Goal: Check status: Check status

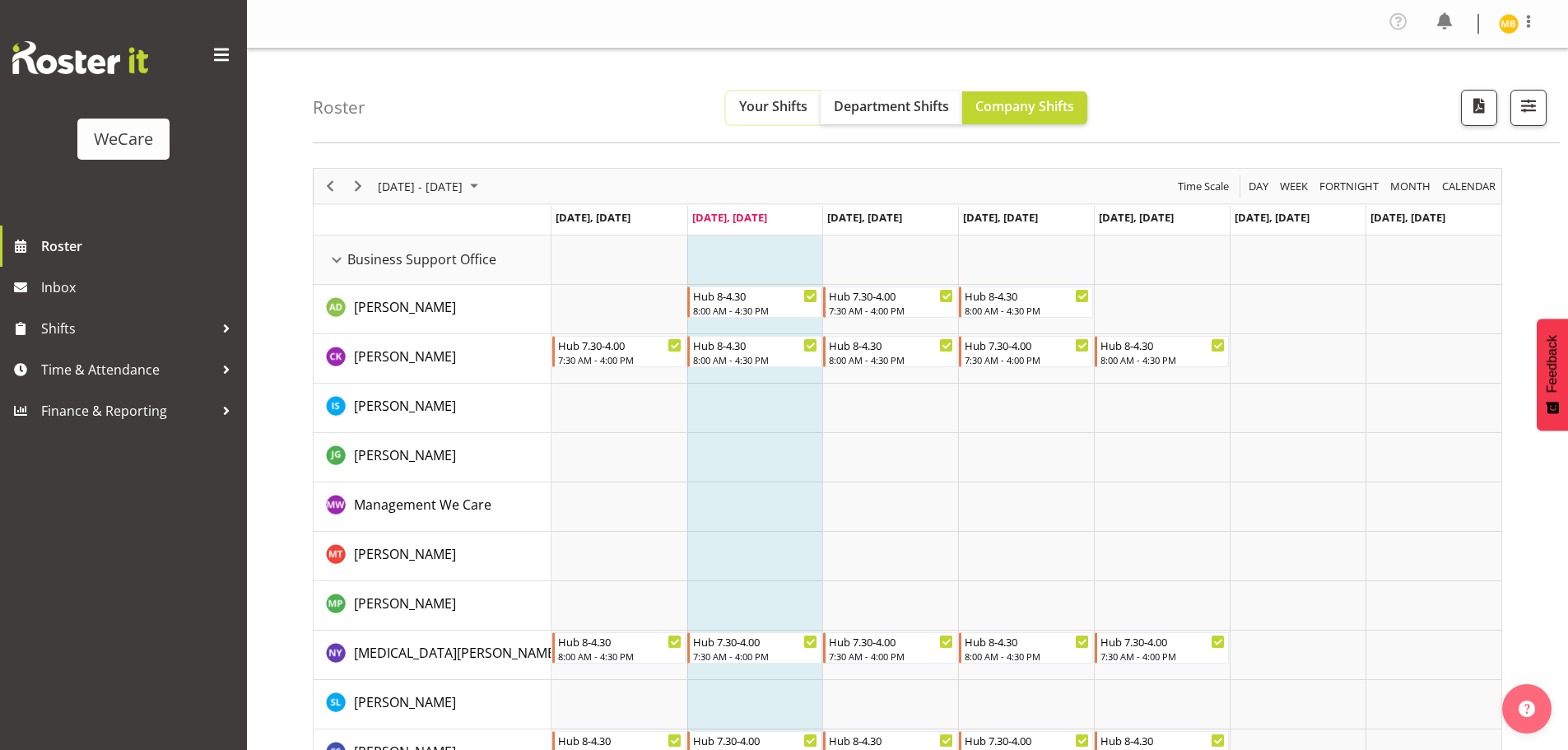
click at [739, 100] on span "Your Shifts" at bounding box center [773, 106] width 69 height 18
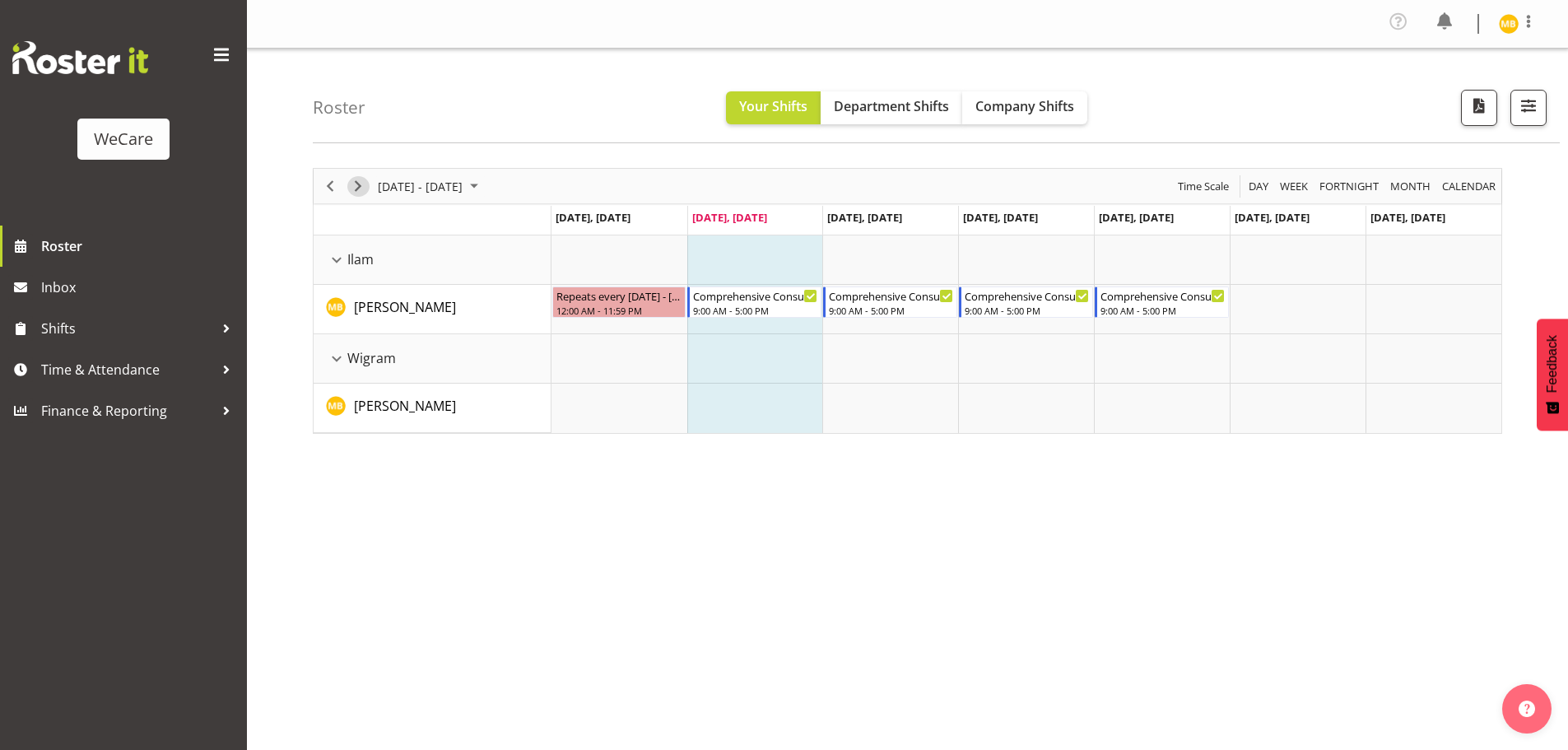
click at [360, 182] on span "Next" at bounding box center [358, 186] width 19 height 20
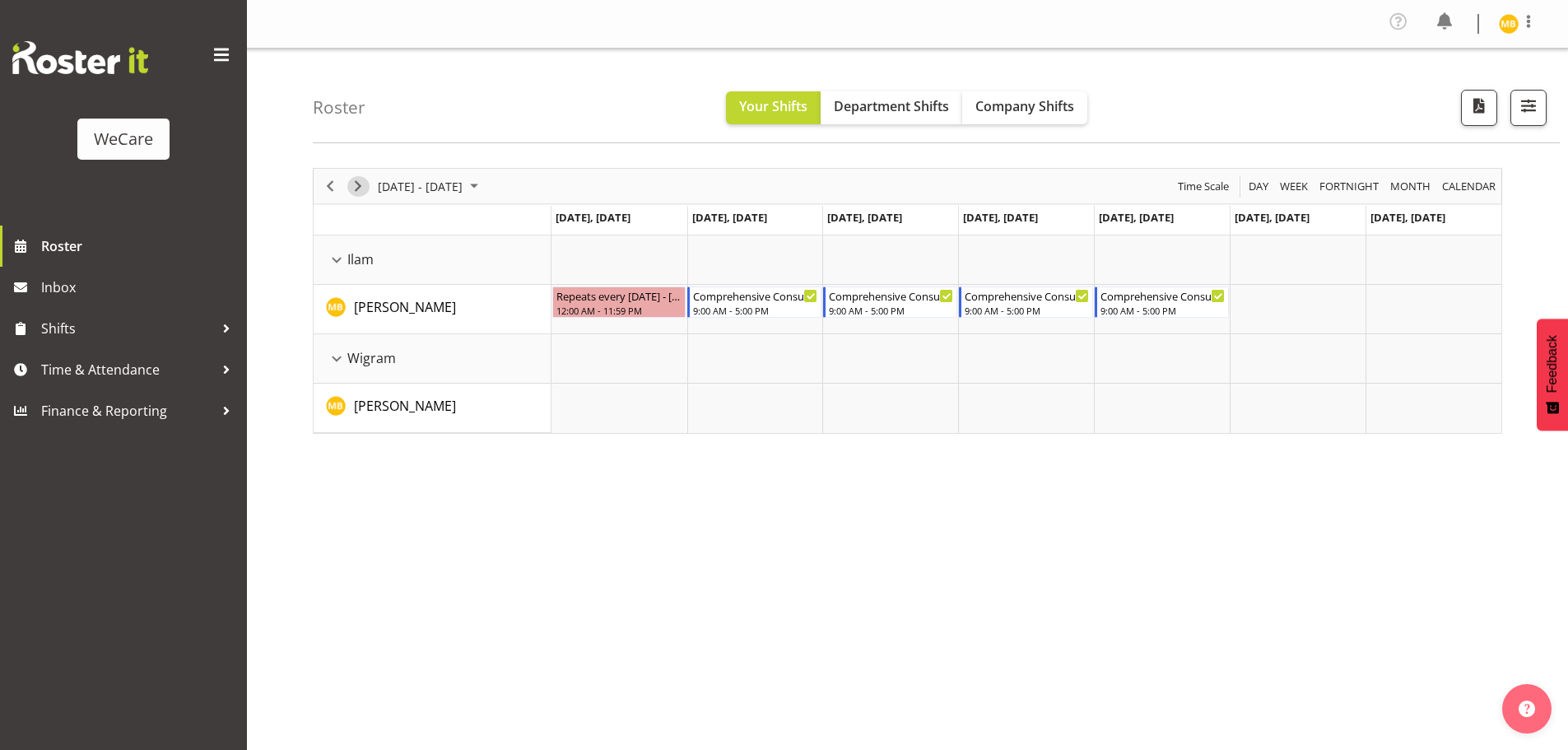
click at [360, 182] on span "Next" at bounding box center [358, 186] width 19 height 20
click at [362, 185] on span "Next" at bounding box center [358, 186] width 19 height 20
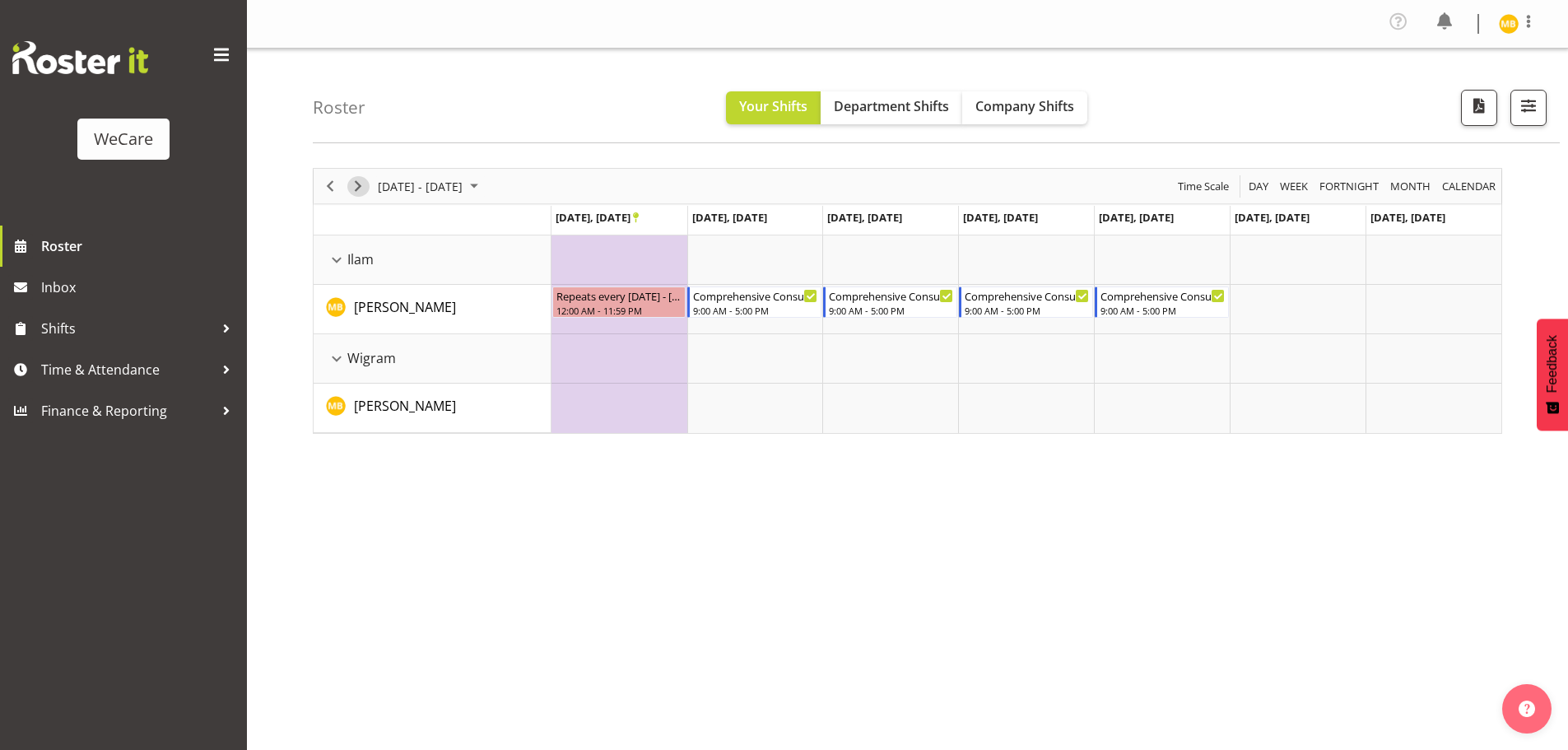
click at [365, 190] on span "Next" at bounding box center [358, 186] width 19 height 20
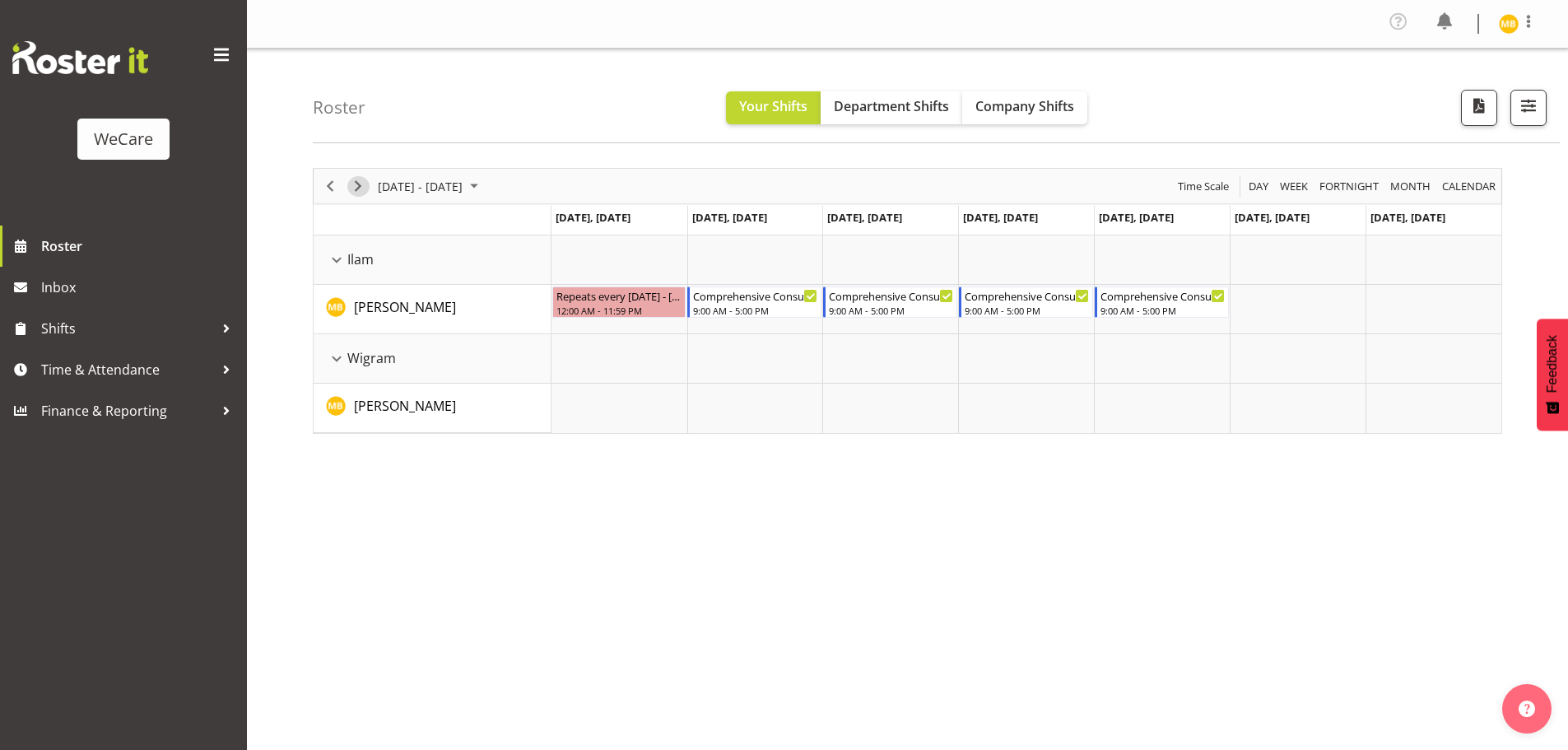
click at [361, 180] on span "Next" at bounding box center [358, 186] width 19 height 20
click at [1464, 403] on div "9:00 AM - 3:00 PM" at bounding box center [1435, 408] width 125 height 14
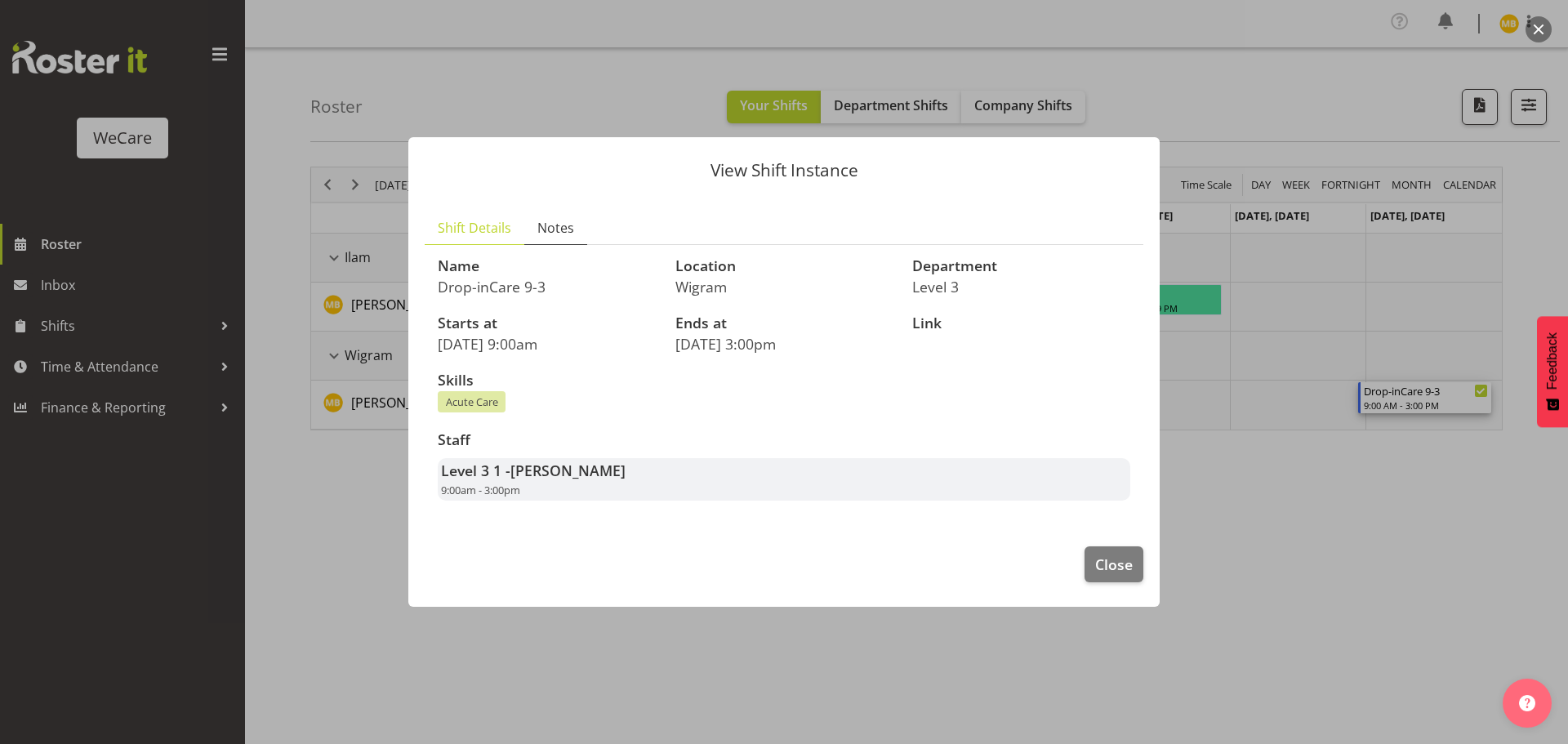
click at [562, 238] on span "Notes" at bounding box center [556, 227] width 37 height 19
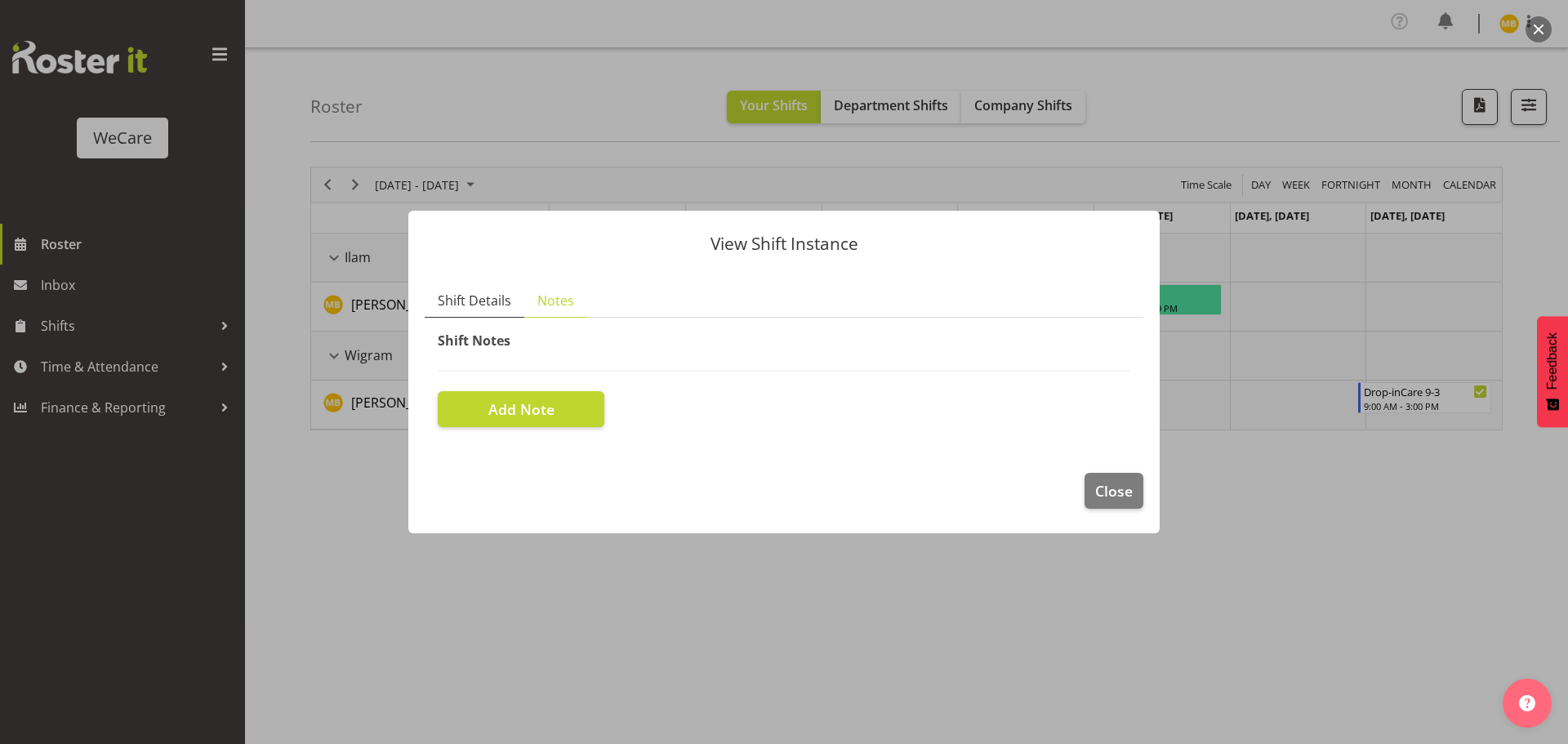
click at [468, 301] on span "Shift Details" at bounding box center [474, 300] width 73 height 19
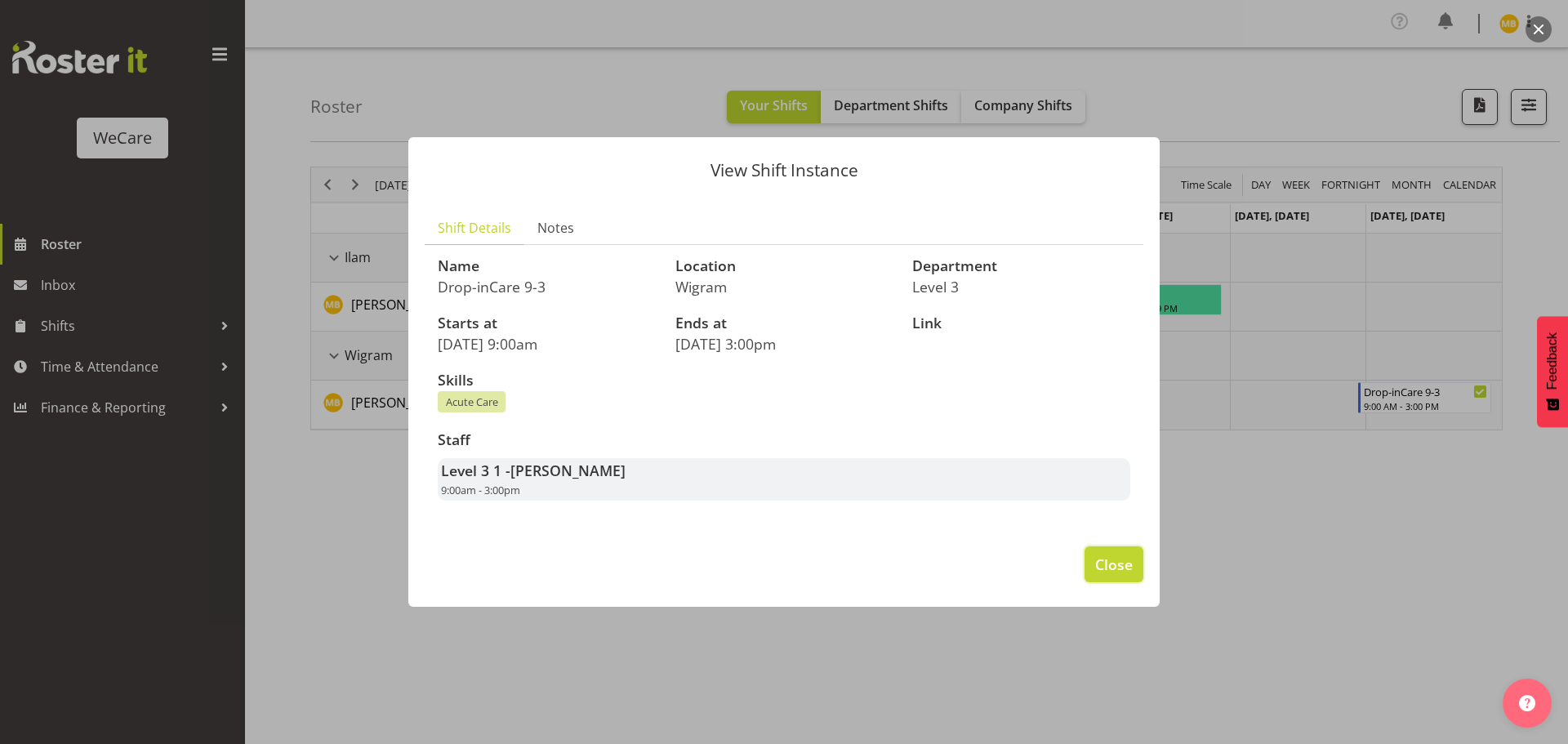
click at [1107, 557] on span "Close" at bounding box center [1113, 564] width 38 height 21
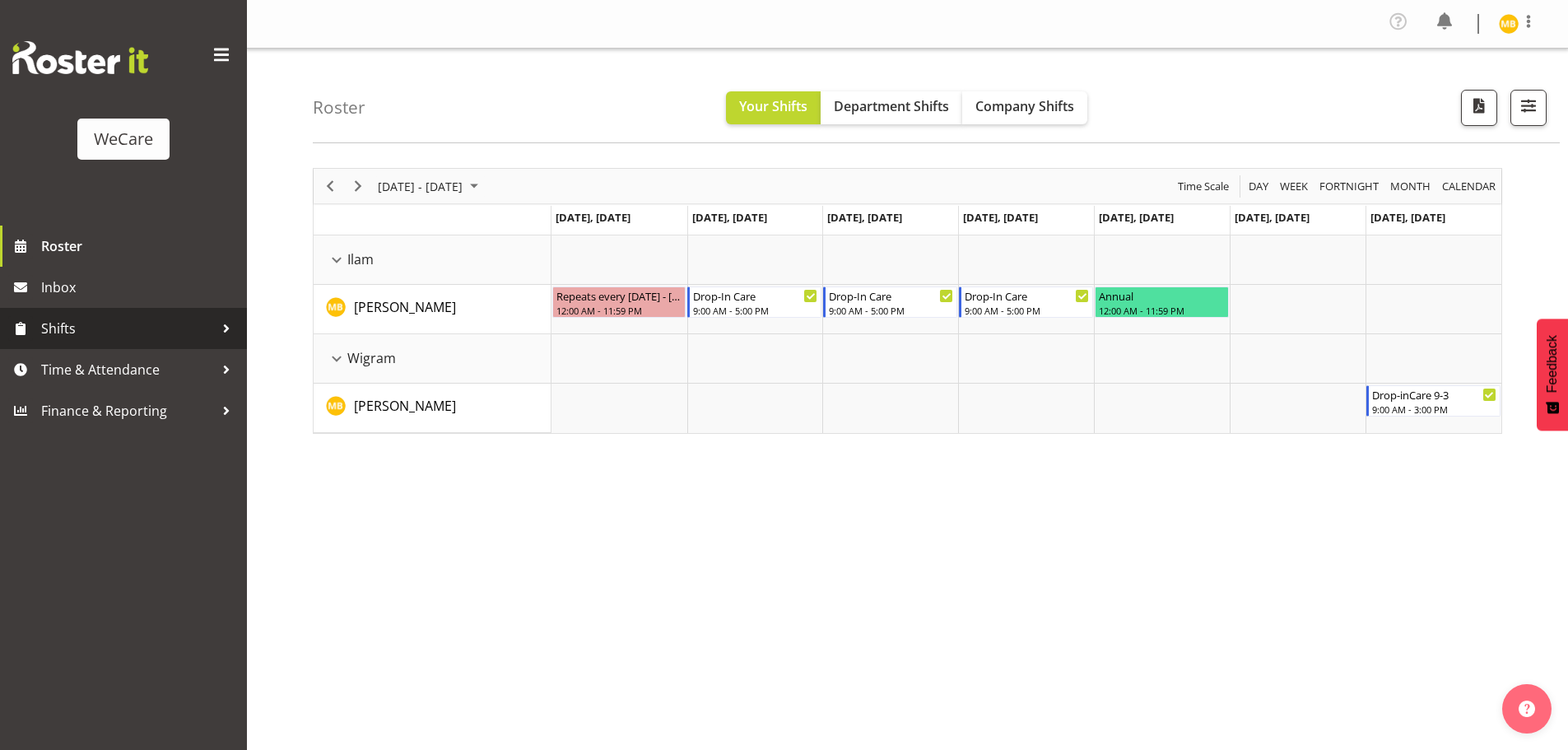
click at [103, 332] on span "Shifts" at bounding box center [128, 328] width 173 height 25
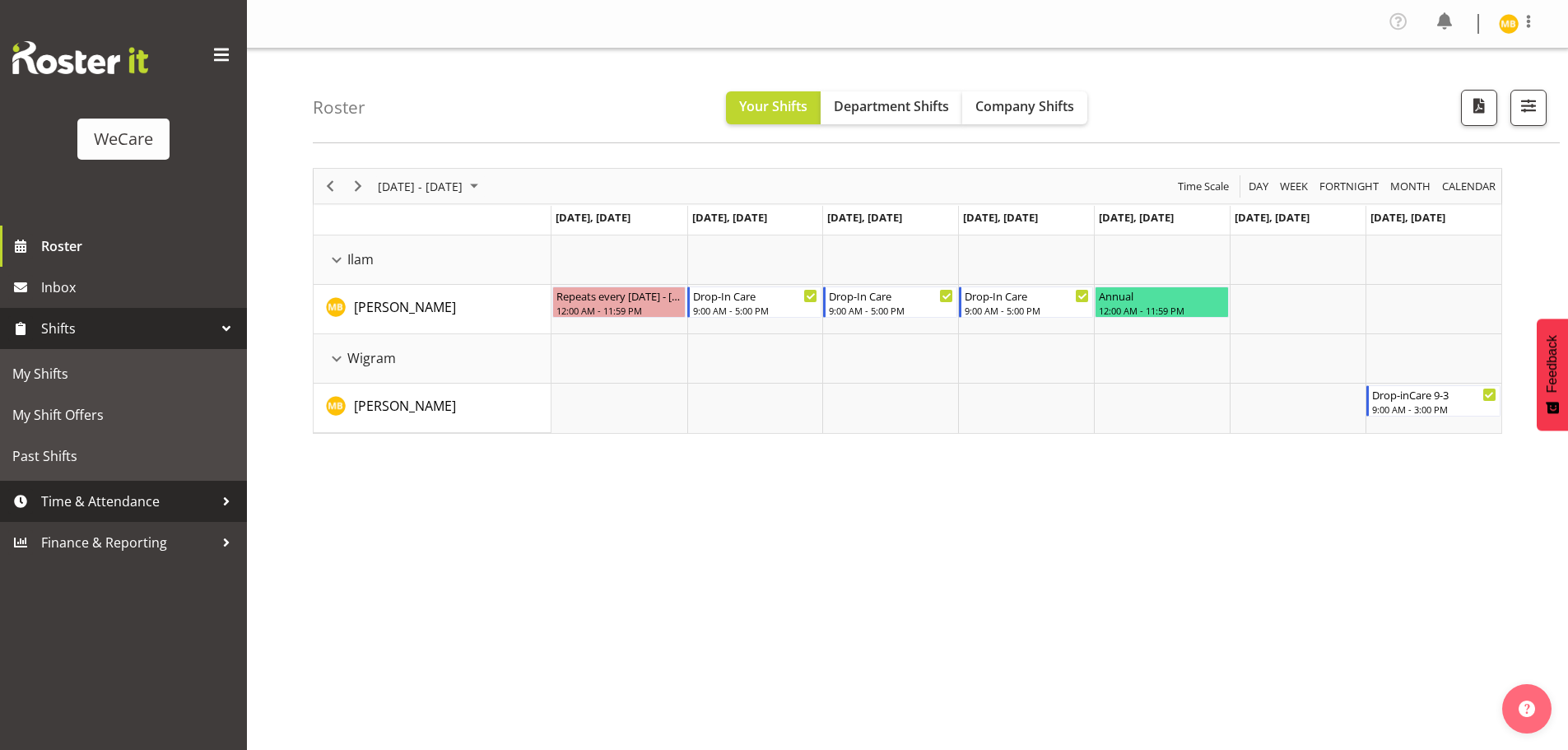
click at [120, 493] on span "Time & Attendance" at bounding box center [128, 501] width 173 height 25
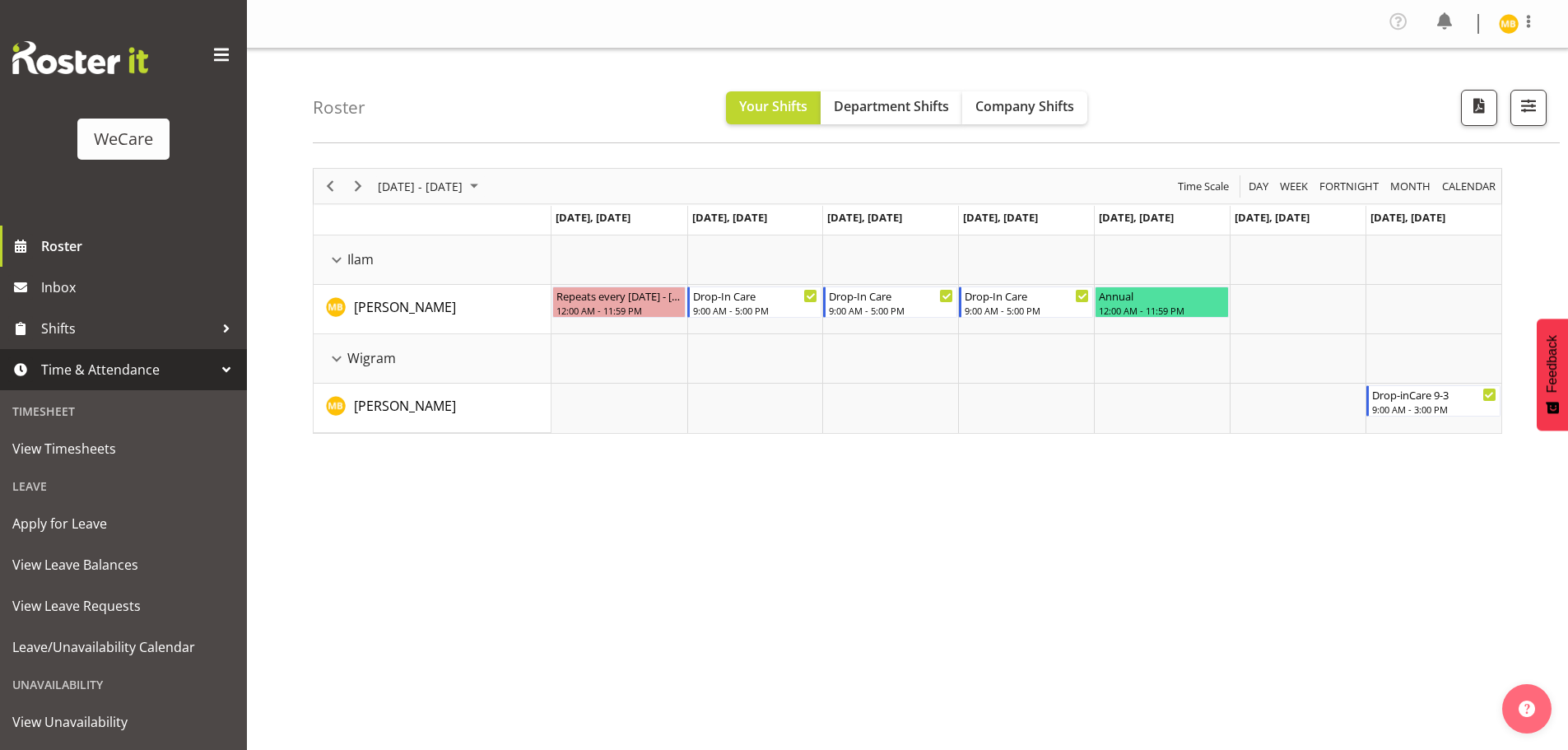
scroll to position [79, 0]
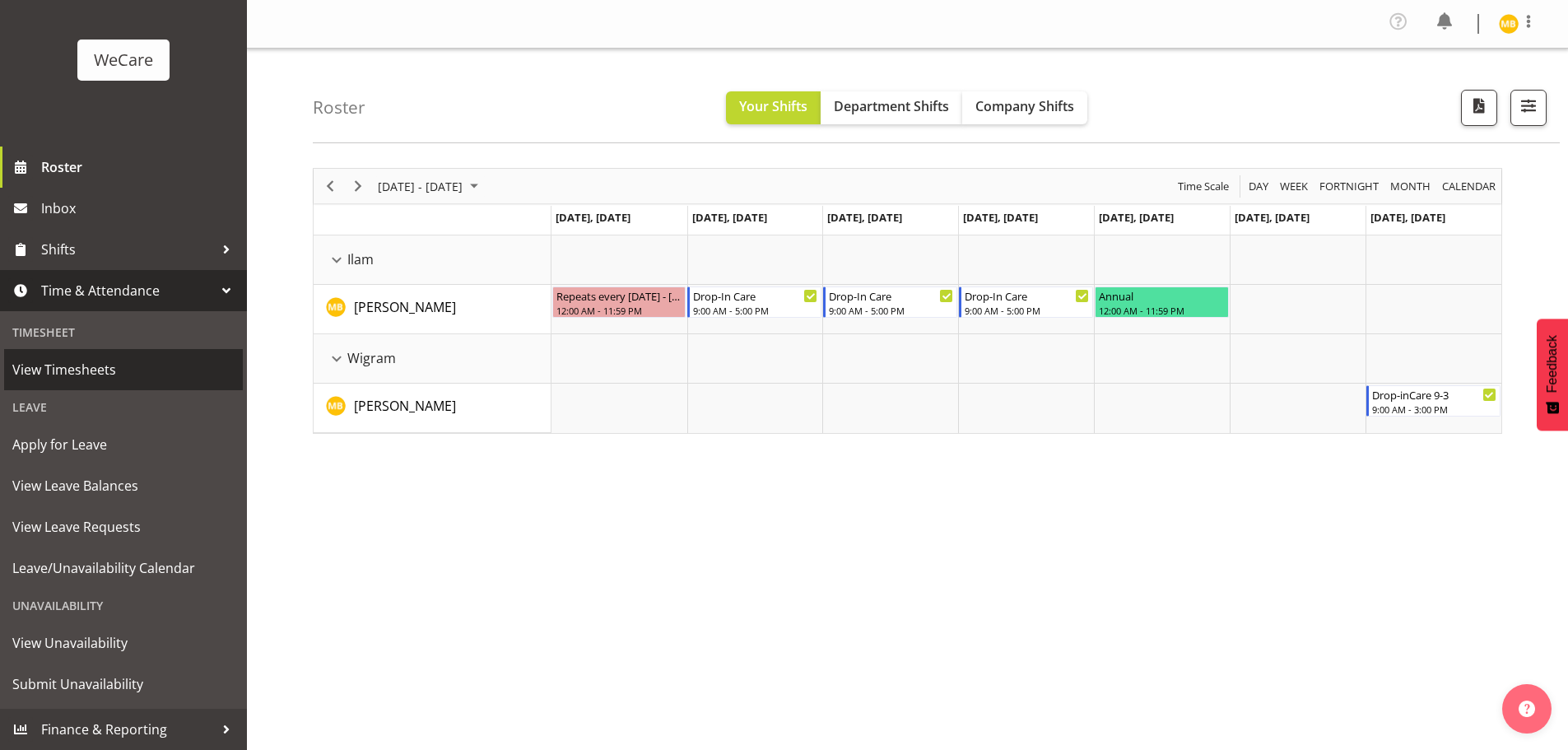
click at [95, 370] on span "View Timesheets" at bounding box center [124, 369] width 222 height 25
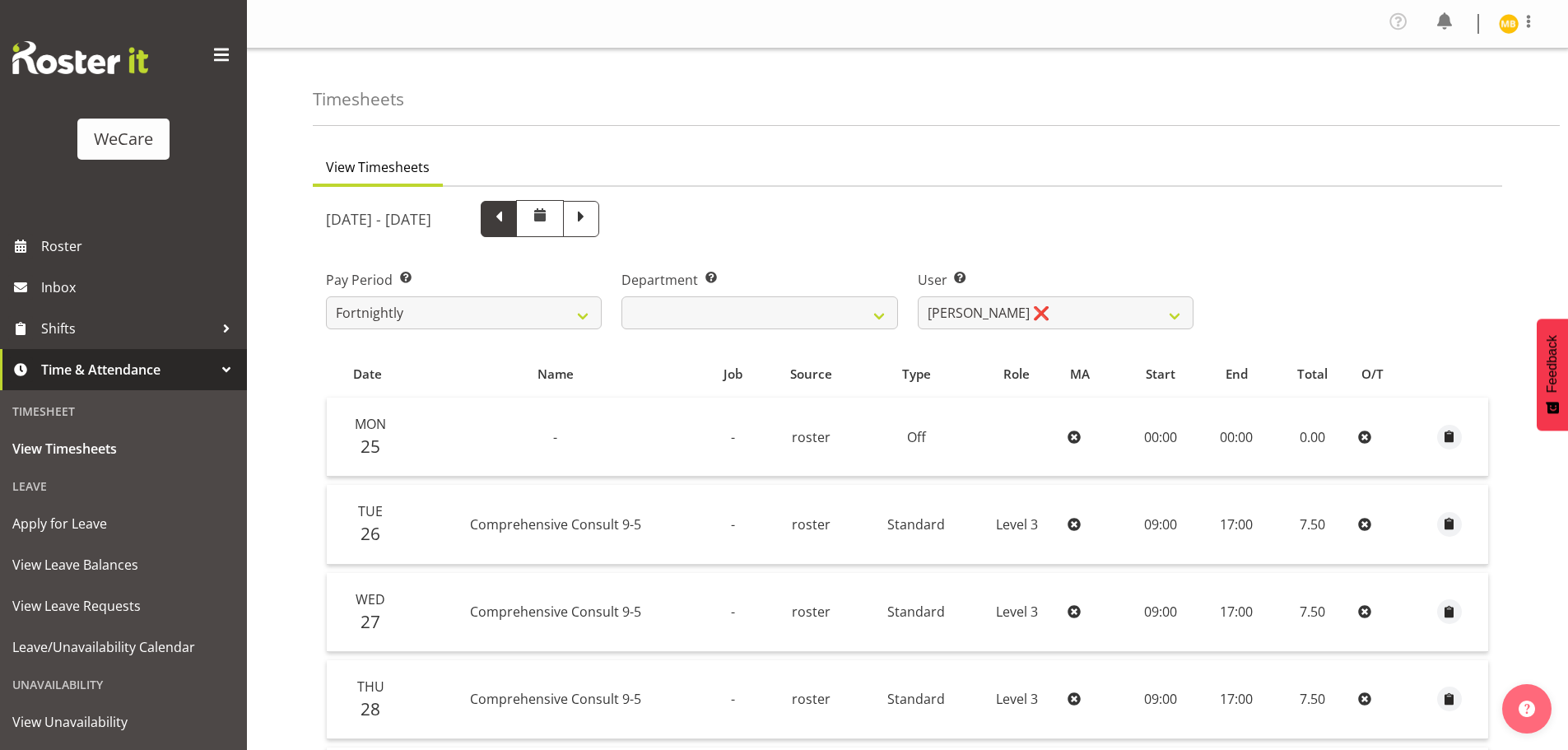
click at [509, 225] on span at bounding box center [498, 217] width 21 height 21
select select
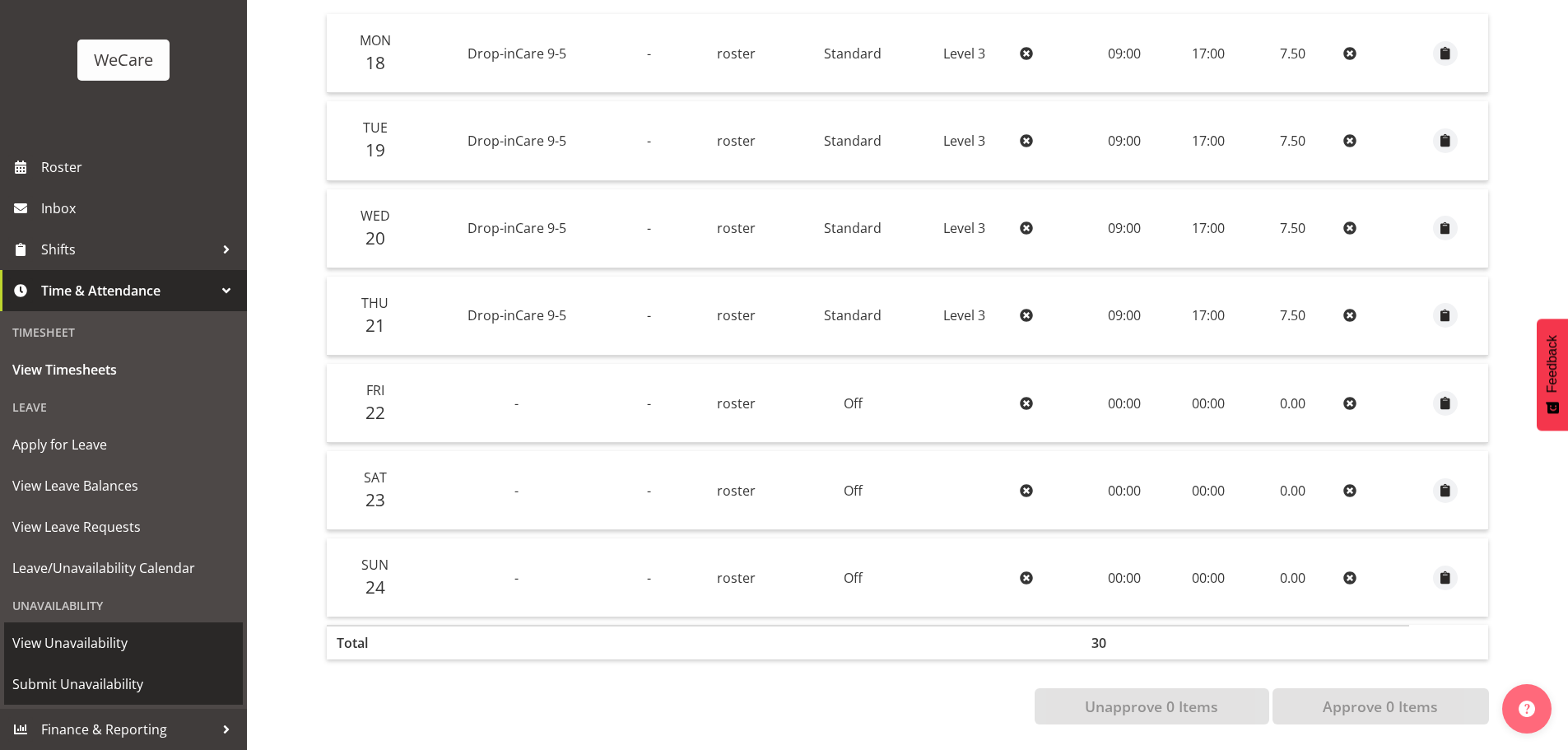
scroll to position [396, 0]
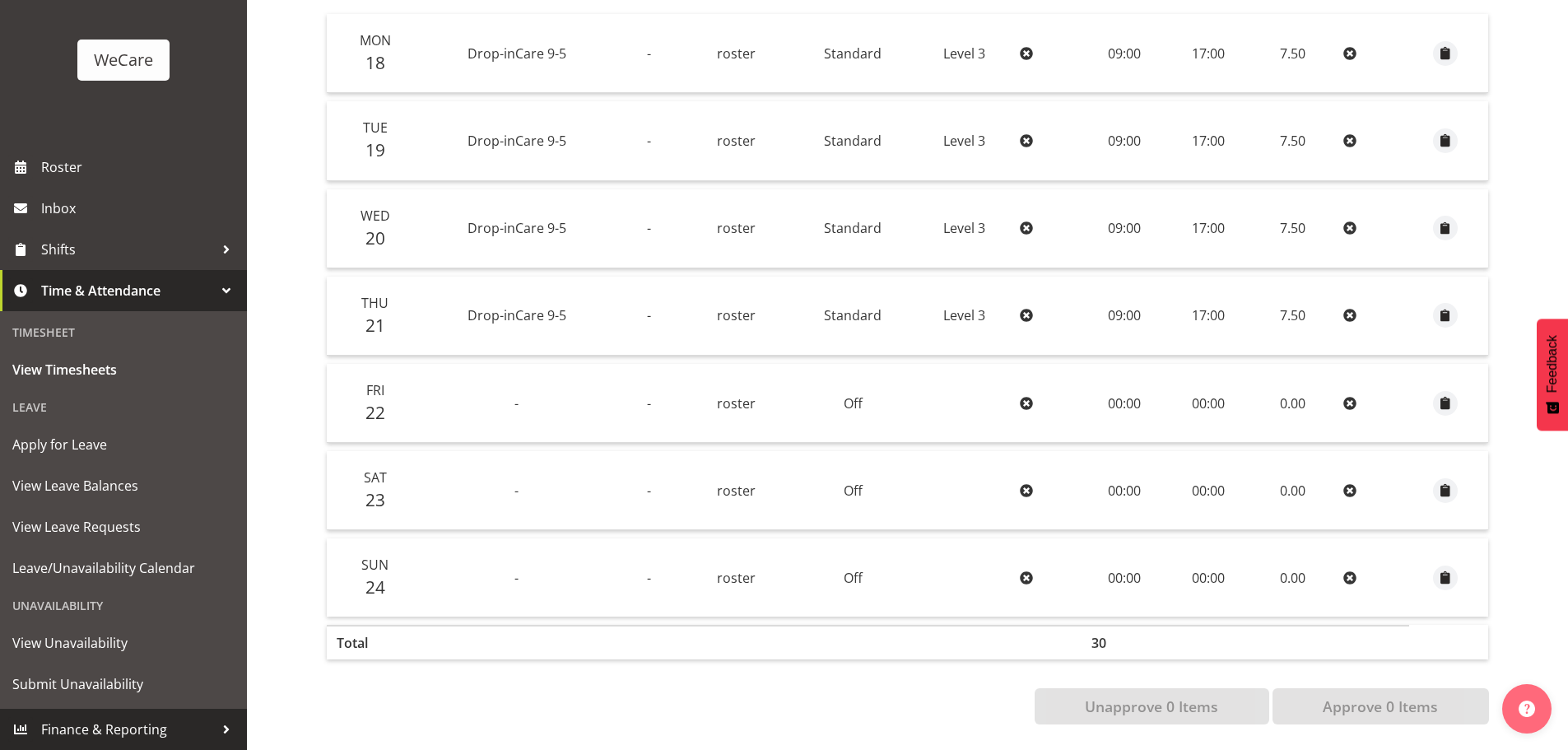
click at [145, 719] on span "Finance & Reporting" at bounding box center [128, 729] width 173 height 25
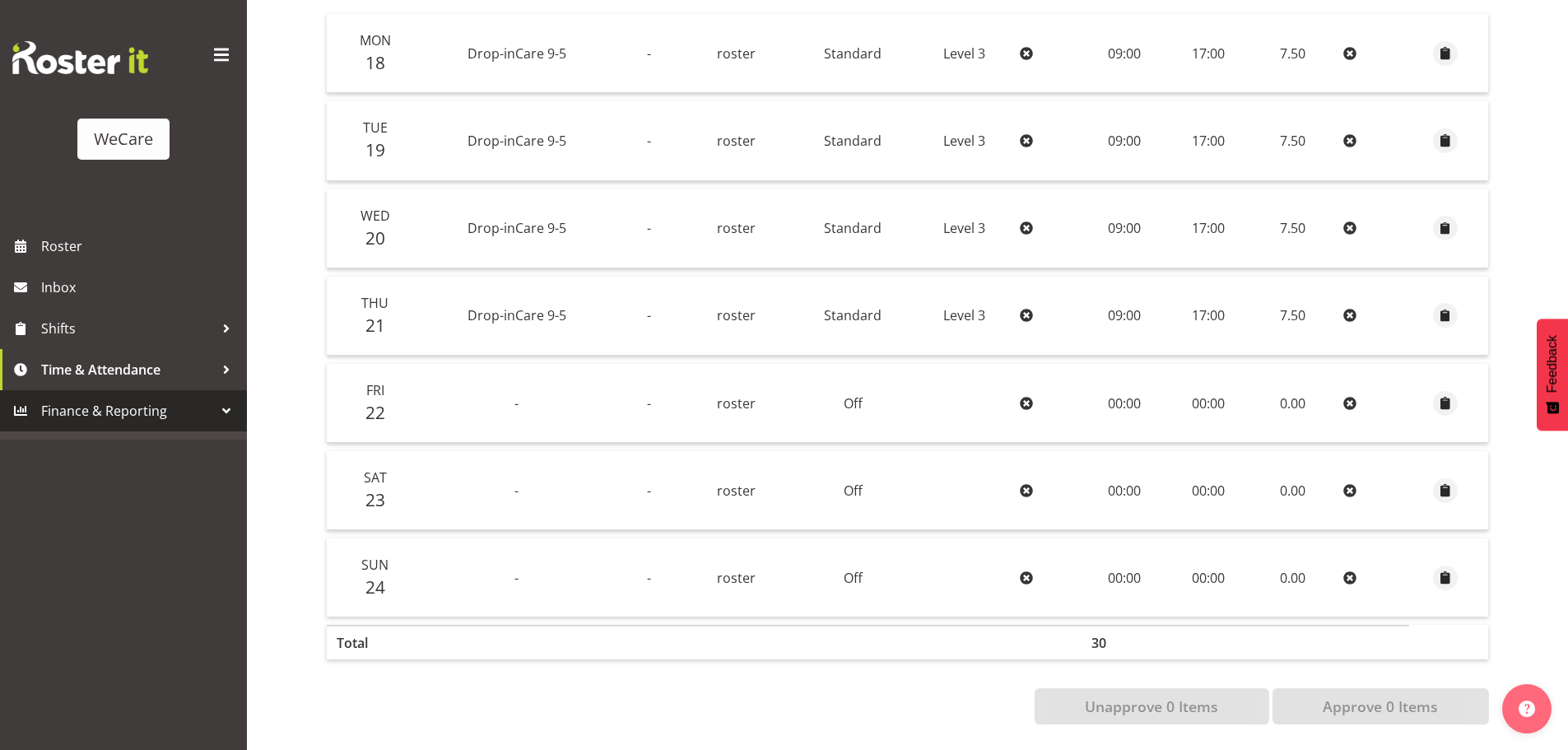
scroll to position [0, 0]
click at [174, 409] on span "Finance & Reporting" at bounding box center [128, 410] width 173 height 25
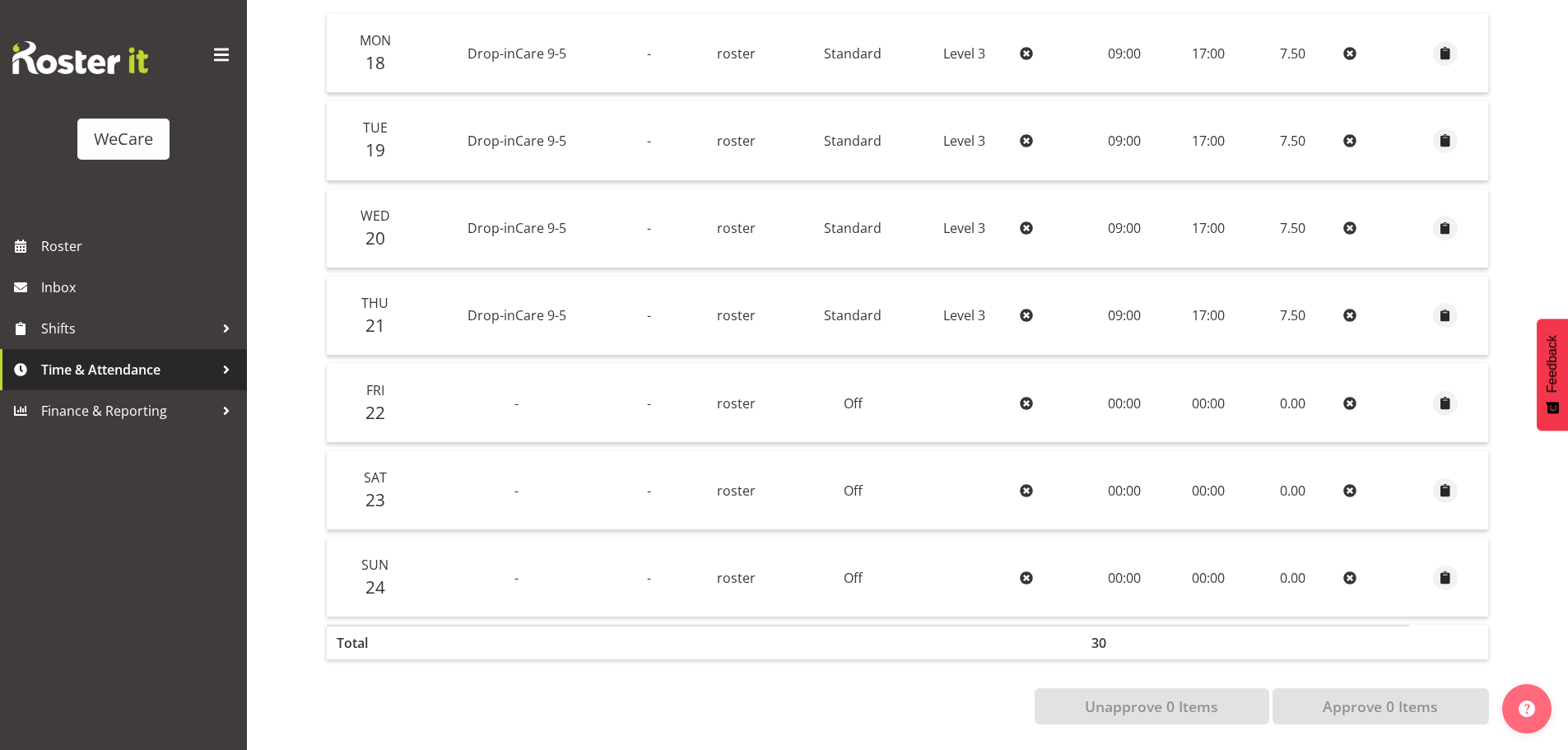
click at [207, 373] on span "Time & Attendance" at bounding box center [128, 369] width 173 height 25
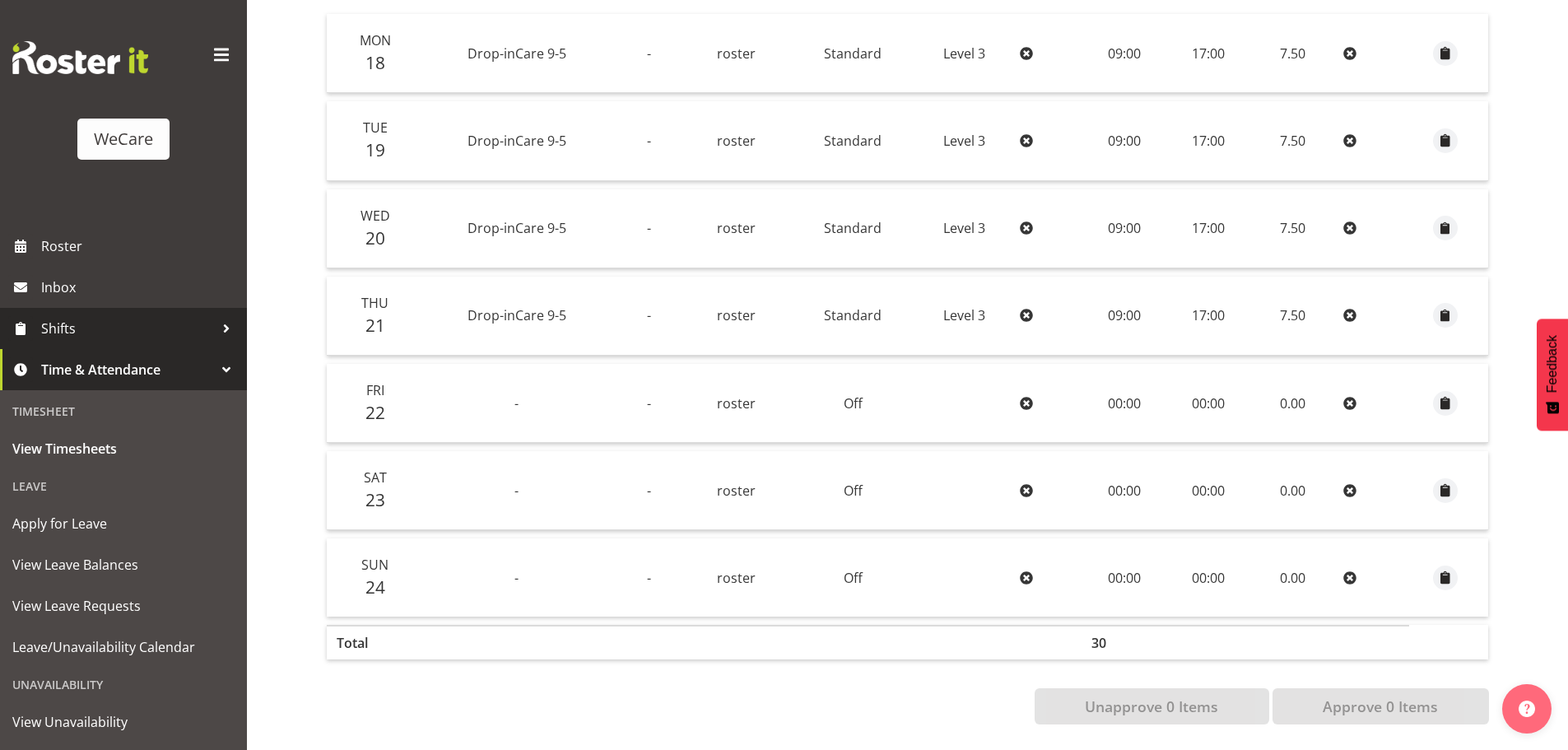
click at [214, 329] on div at bounding box center [226, 328] width 25 height 25
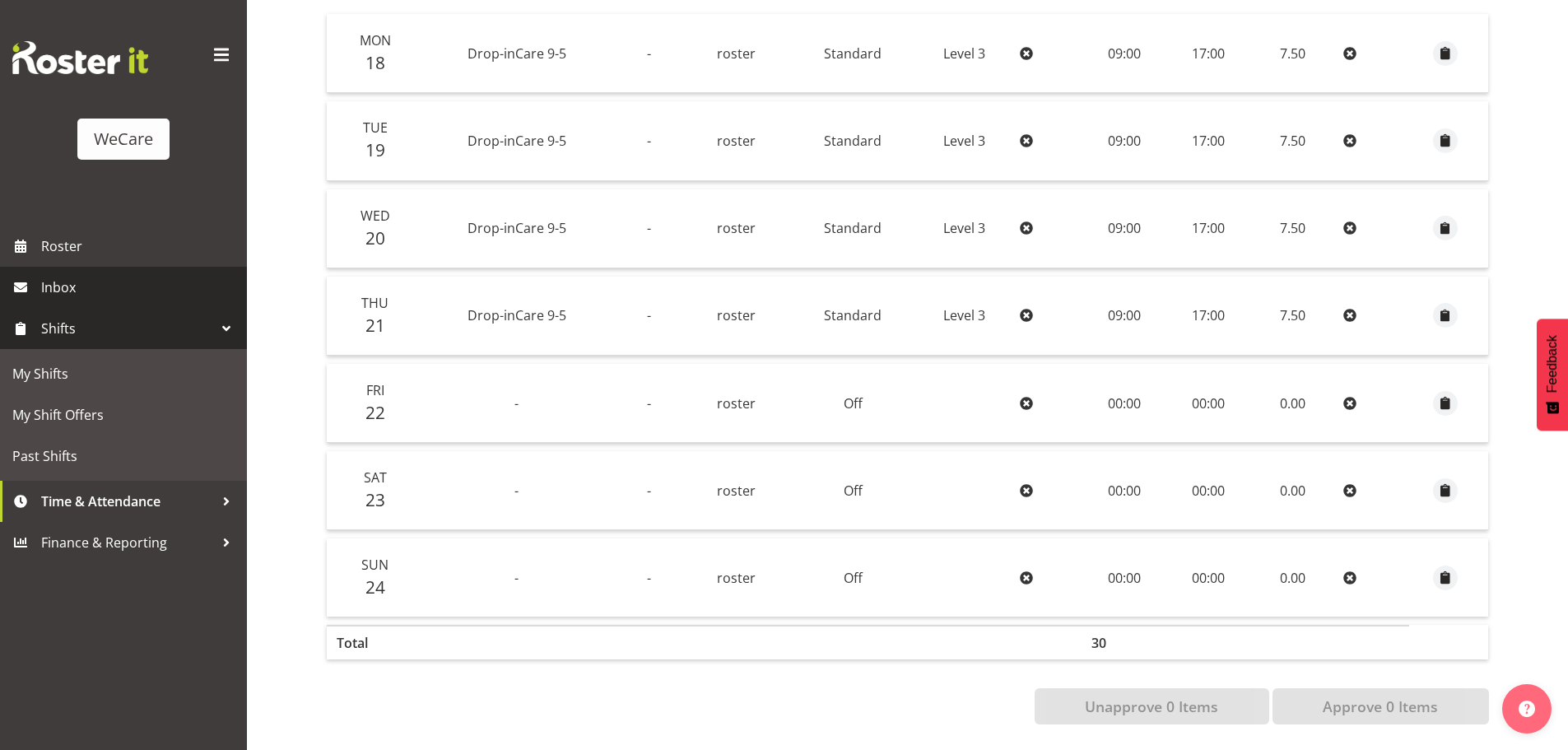
click at [185, 292] on span "Inbox" at bounding box center [140, 286] width 197 height 25
